Goal: Task Accomplishment & Management: Complete application form

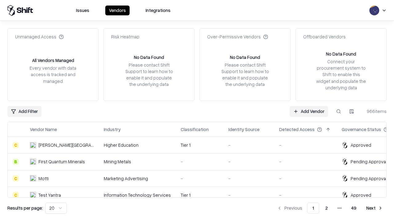
click at [308, 111] on link "Add Vendor" at bounding box center [308, 111] width 38 height 11
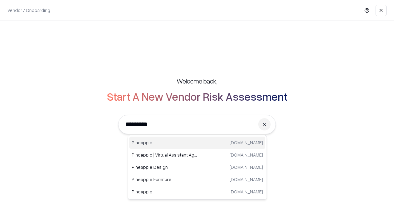
click at [197, 143] on div "Pineapple [DOMAIN_NAME]" at bounding box center [197, 143] width 136 height 12
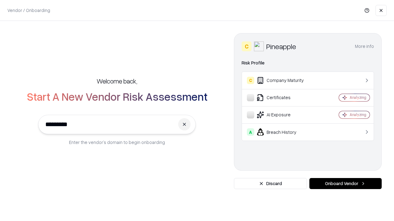
type input "*********"
click at [345, 184] on button "Onboard Vendor" at bounding box center [345, 183] width 72 height 11
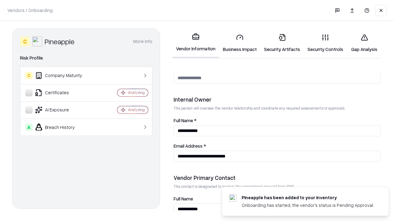
scroll to position [319, 0]
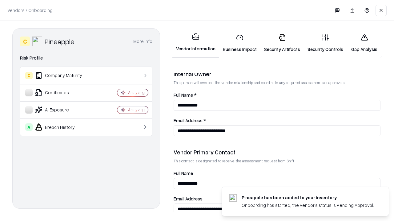
click at [240, 43] on link "Business Impact" at bounding box center [239, 43] width 41 height 29
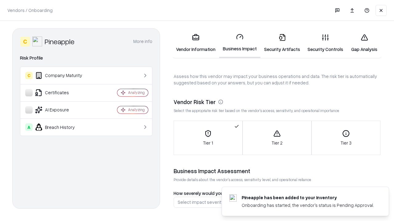
click at [282, 43] on link "Security Artifacts" at bounding box center [281, 43] width 43 height 29
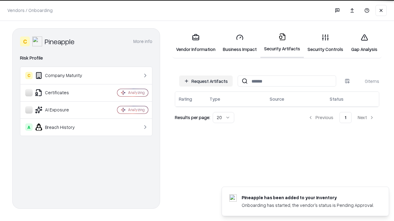
click at [206, 81] on button "Request Artifacts" at bounding box center [205, 81] width 53 height 11
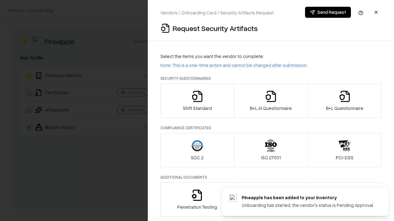
click at [197, 101] on icon "button" at bounding box center [197, 96] width 12 height 12
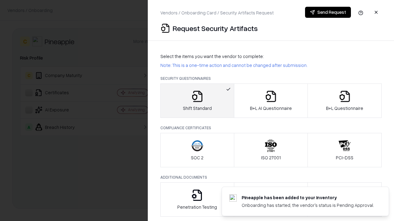
click at [327, 12] on button "Send Request" at bounding box center [328, 12] width 46 height 11
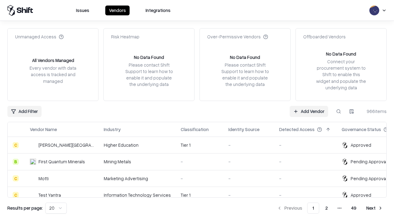
click at [338, 111] on button at bounding box center [338, 111] width 11 height 11
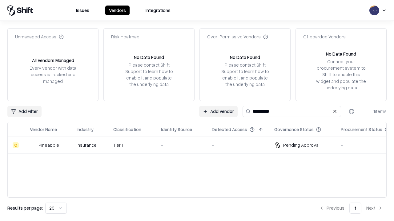
type input "*********"
click at [200, 145] on div "-" at bounding box center [181, 145] width 41 height 6
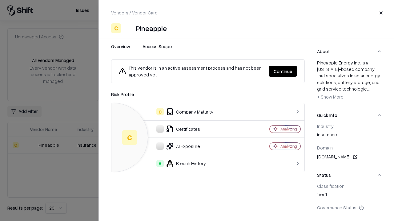
click at [283, 71] on button "Continue" at bounding box center [282, 71] width 28 height 11
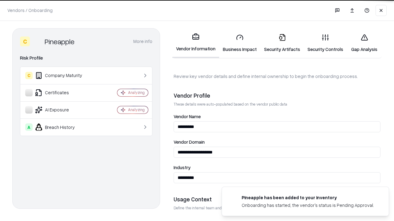
click at [282, 43] on link "Security Artifacts" at bounding box center [281, 43] width 43 height 29
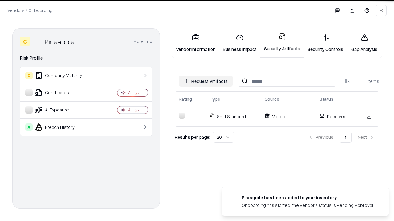
click at [325, 43] on link "Security Controls" at bounding box center [324, 43] width 43 height 29
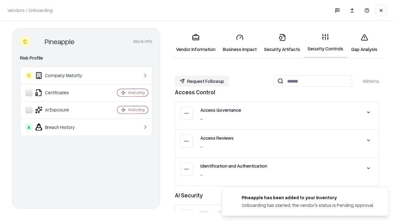
click at [202, 81] on button "Request Followup" at bounding box center [202, 81] width 54 height 11
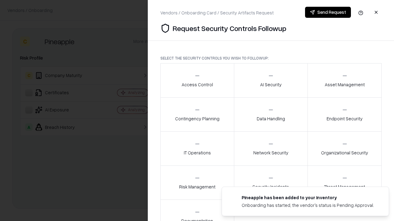
click at [197, 81] on div "Access Control" at bounding box center [196, 80] width 31 height 15
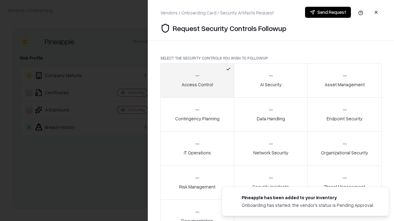
click at [327, 12] on button "Send Request" at bounding box center [328, 12] width 46 height 11
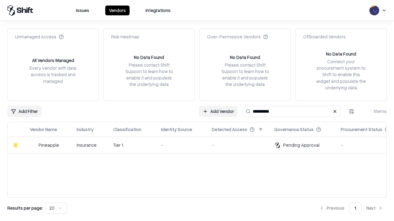
type input "*********"
click at [200, 145] on div "-" at bounding box center [181, 145] width 41 height 6
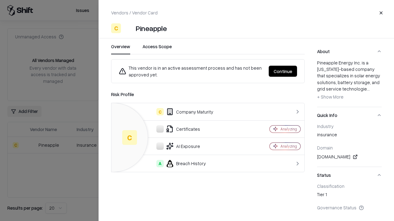
click at [283, 71] on button "Continue" at bounding box center [282, 71] width 28 height 11
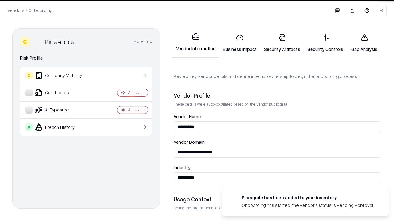
click at [364, 43] on link "Gap Analysis" at bounding box center [364, 43] width 35 height 29
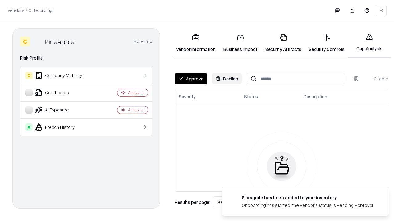
click at [191, 79] on button "Approve" at bounding box center [191, 78] width 32 height 11
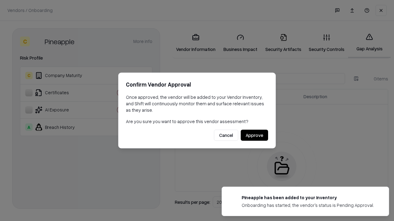
click at [254, 135] on button "Approve" at bounding box center [253, 135] width 27 height 11
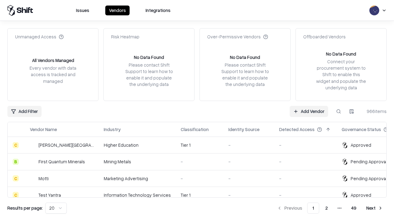
type input "*********"
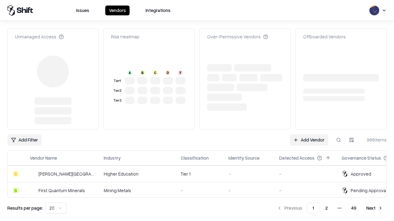
click at [308, 135] on link "Add Vendor" at bounding box center [308, 140] width 38 height 11
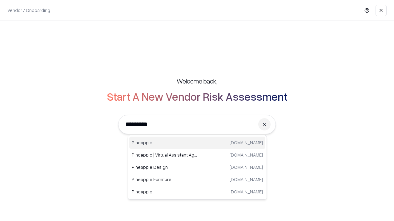
click at [197, 143] on div "Pineapple pineappleenergy.com" at bounding box center [197, 143] width 136 height 12
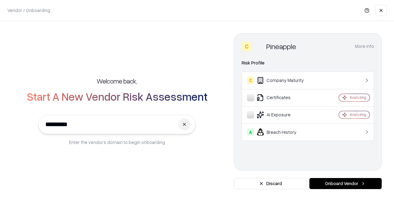
type input "*********"
click at [345, 184] on button "Onboard Vendor" at bounding box center [345, 183] width 72 height 11
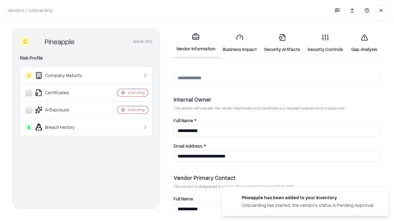
scroll to position [319, 0]
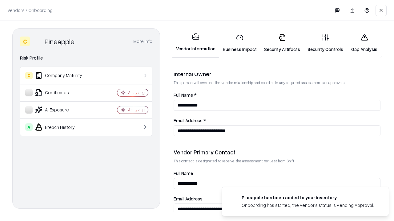
click at [364, 43] on link "Gap Analysis" at bounding box center [364, 43] width 35 height 29
